Goal: Check status: Check status

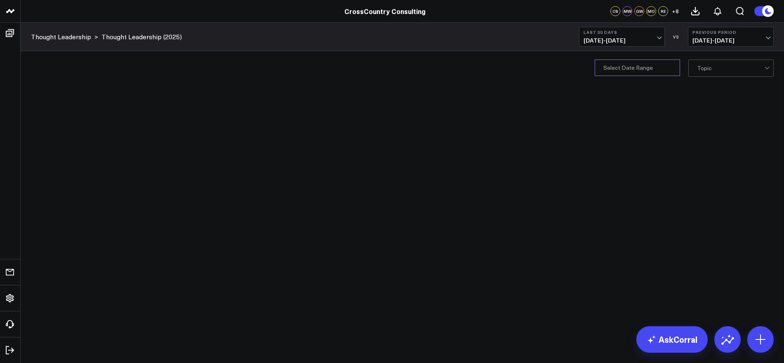
click at [637, 72] on input "Publication Date" at bounding box center [637, 67] width 85 height 17
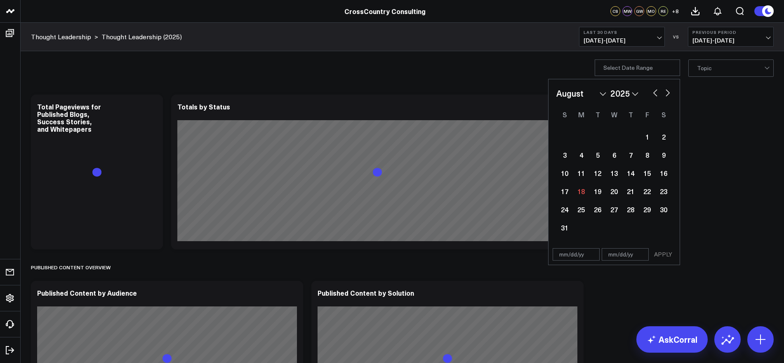
click at [656, 94] on button "button" at bounding box center [655, 92] width 8 height 10
select select "5"
select select "2025"
click at [582, 141] on div "2" at bounding box center [581, 136] width 17 height 17
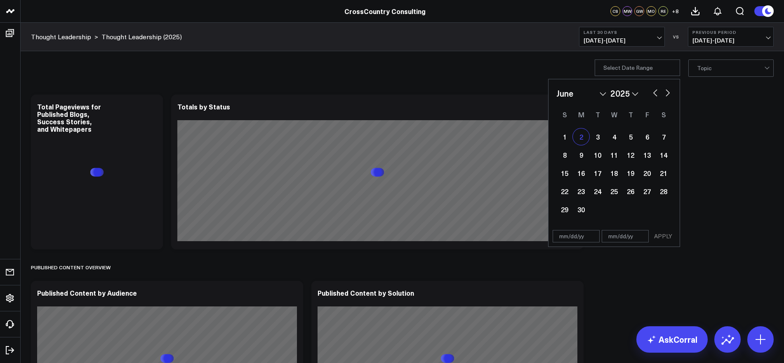
select select "5"
select select "2025"
type input "06/02/25"
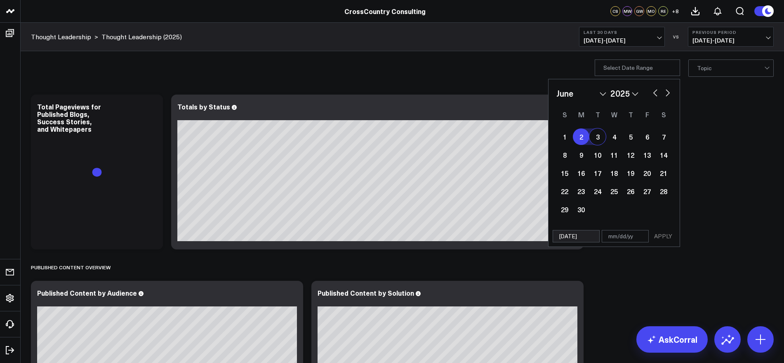
click at [669, 93] on button "button" at bounding box center [668, 92] width 8 height 10
select select "6"
select select "2025"
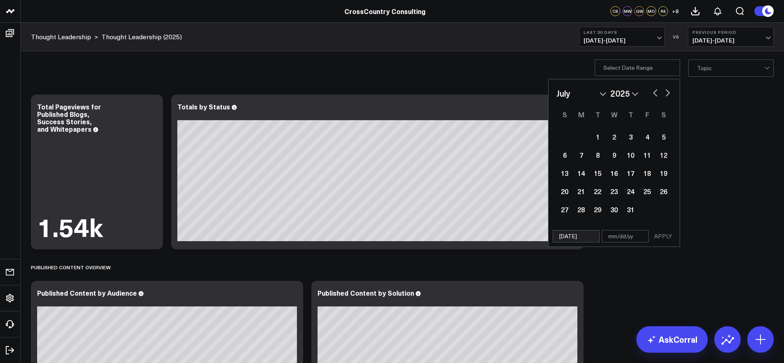
click at [669, 93] on button "button" at bounding box center [668, 92] width 8 height 10
select select "7"
select select "2025"
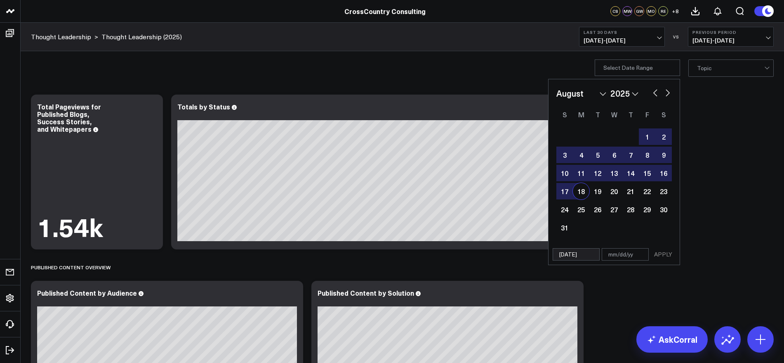
click at [582, 188] on div "18" at bounding box center [581, 191] width 17 height 17
type input "08/18/25"
select select "7"
select select "2025"
click at [670, 256] on button "APPLY" at bounding box center [663, 254] width 25 height 12
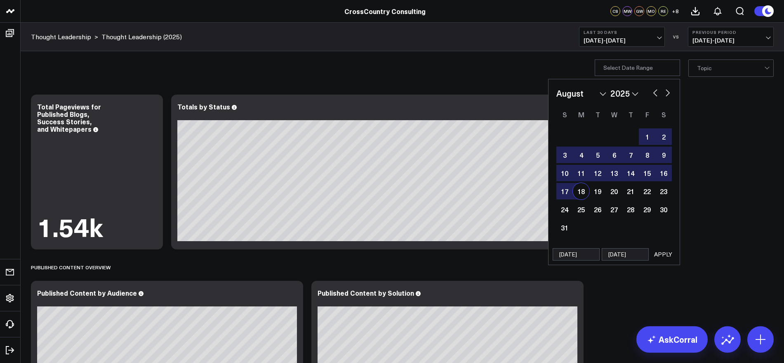
type input "06/02/25 - 08/18/25"
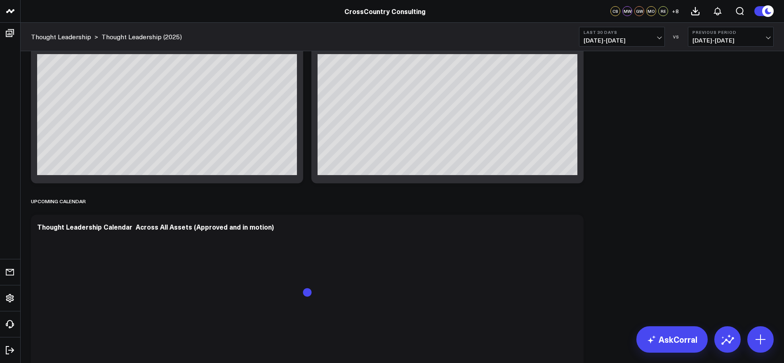
scroll to position [792, 0]
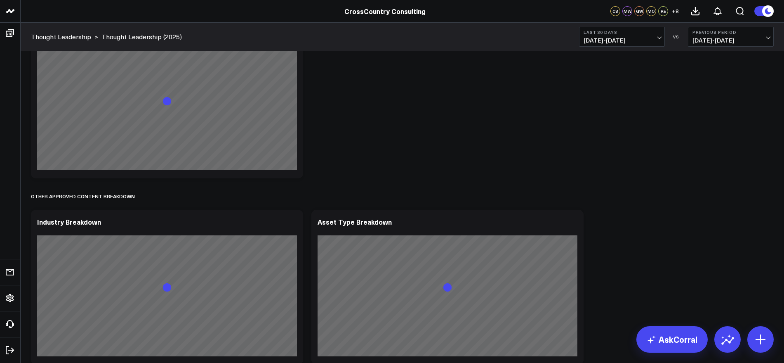
click at [658, 37] on span "07/19/25 - 08/17/25" at bounding box center [622, 40] width 77 height 7
click at [594, 243] on link "YTD" at bounding box center [622, 248] width 85 height 16
click at [687, 185] on div "Modify via AI Copy link to widget Ask support Remove Create linked copy Executi…" at bounding box center [402, 368] width 751 height 2141
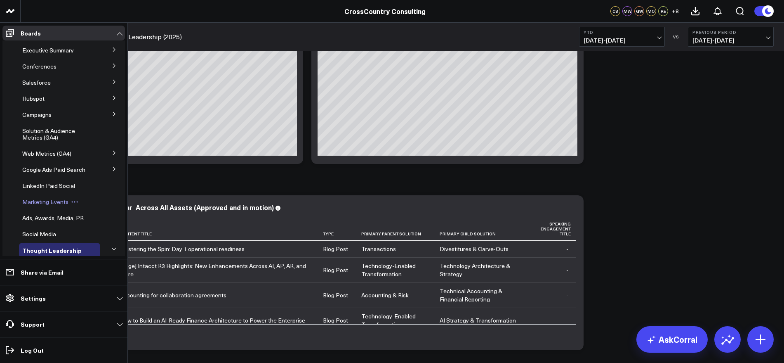
scroll to position [19, 0]
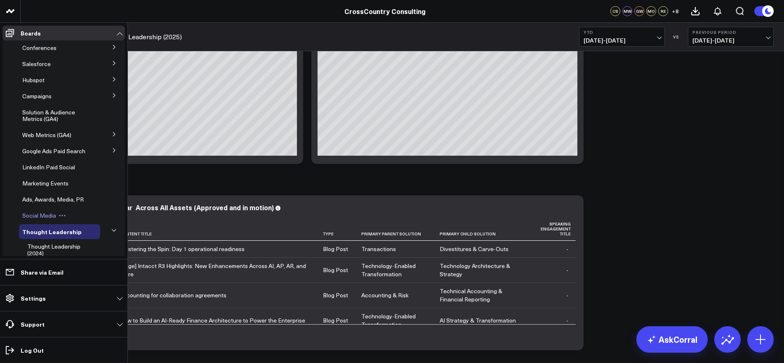
click at [42, 219] on span "Social Media" at bounding box center [39, 215] width 34 height 8
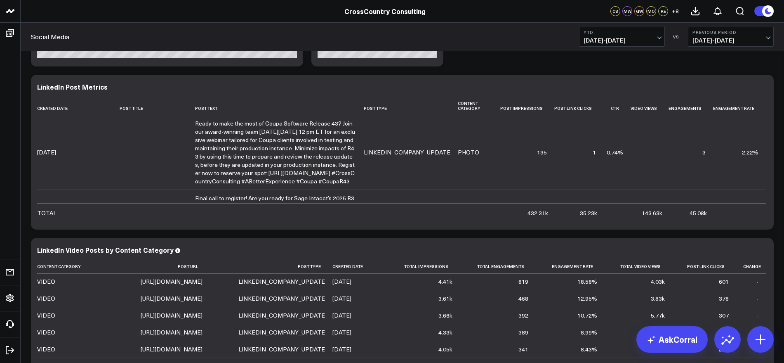
scroll to position [282, 0]
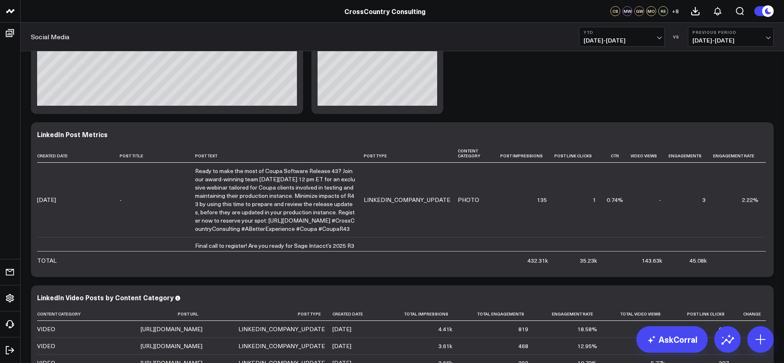
click at [655, 40] on span "[DATE] - [DATE]" at bounding box center [622, 40] width 77 height 7
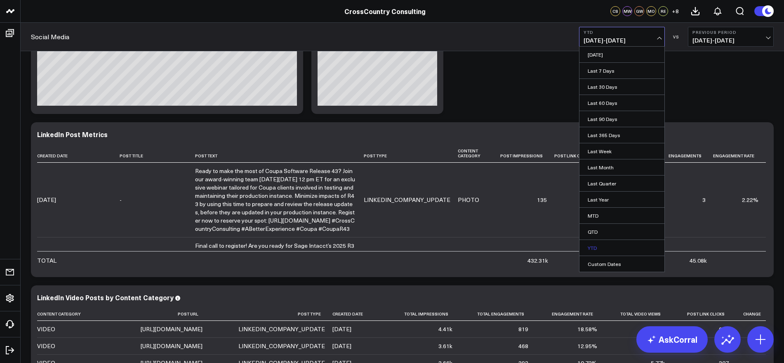
click at [590, 250] on link "YTD" at bounding box center [622, 248] width 85 height 16
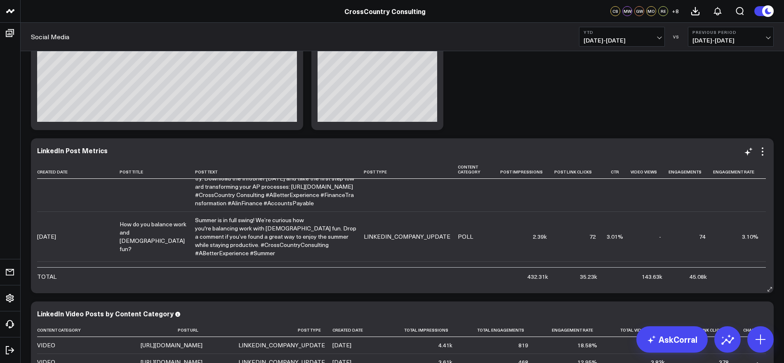
scroll to position [2273, 0]
